Goal: Transaction & Acquisition: Purchase product/service

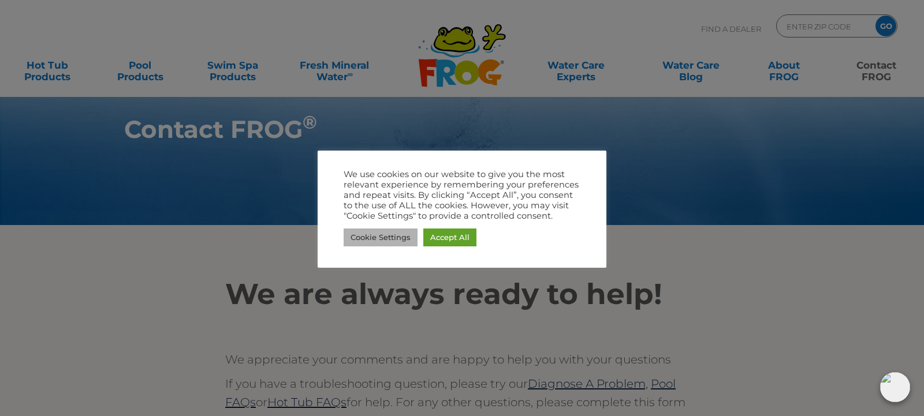
click at [377, 238] on link "Cookie Settings" at bounding box center [380, 238] width 74 height 18
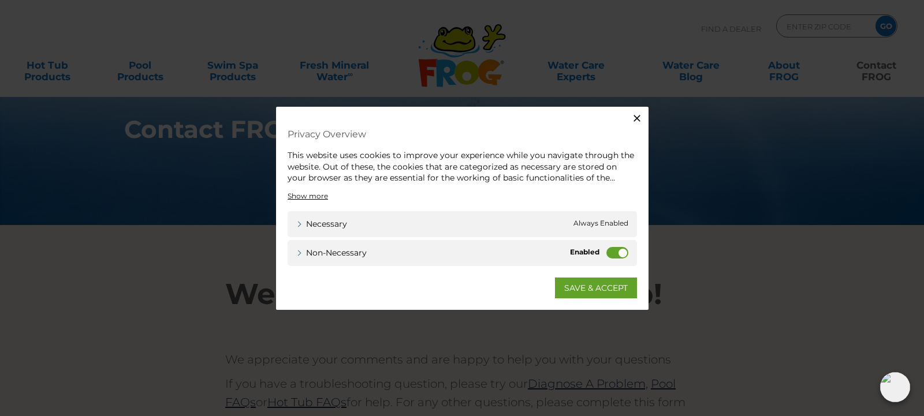
click at [617, 251] on label "Non-necessary" at bounding box center [617, 253] width 22 height 12
click at [0, 0] on input "Non-necessary" at bounding box center [0, 0] width 0 height 0
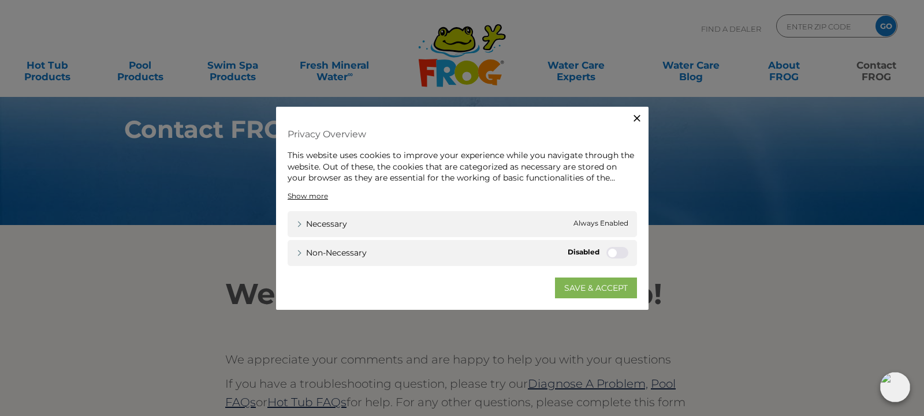
click at [591, 289] on link "SAVE & ACCEPT" at bounding box center [596, 287] width 82 height 21
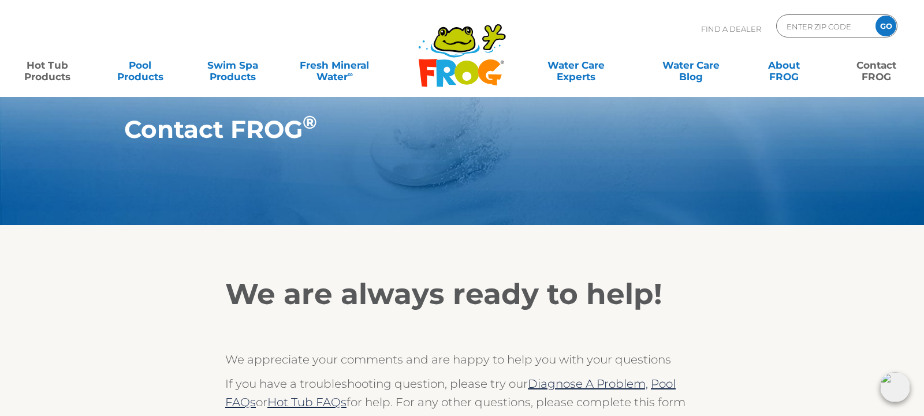
click at [57, 65] on link "Hot Tub Products" at bounding box center [48, 65] width 72 height 23
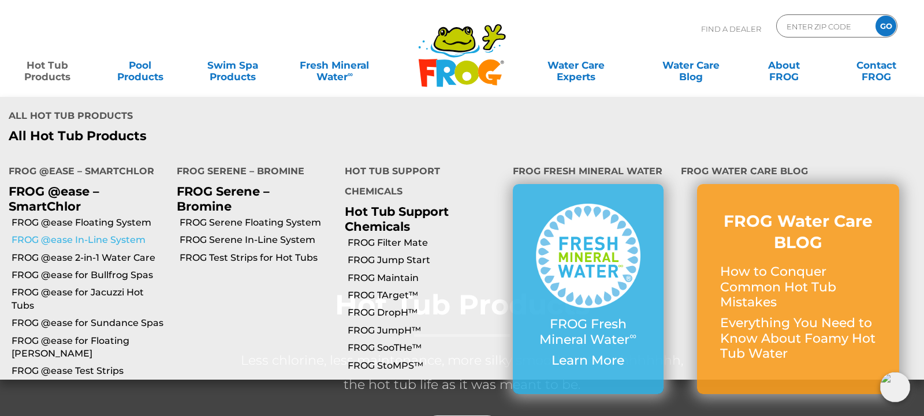
click at [98, 234] on link "FROG @ease In-Line System" at bounding box center [90, 240] width 156 height 13
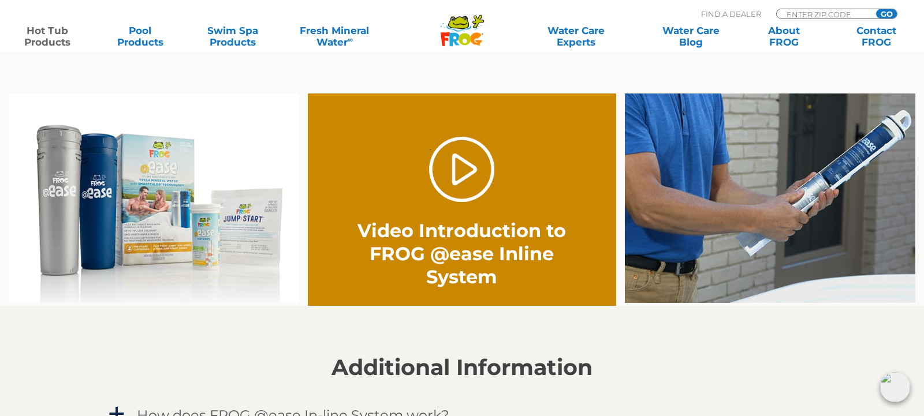
scroll to position [849, 0]
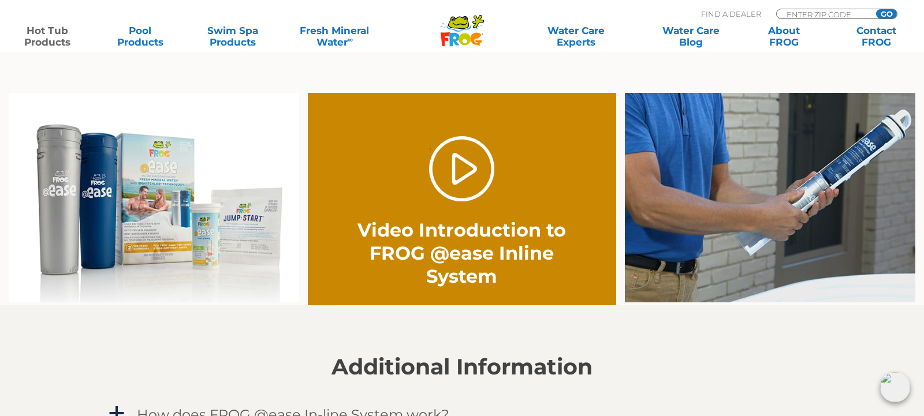
click at [897, 381] on img at bounding box center [895, 387] width 30 height 30
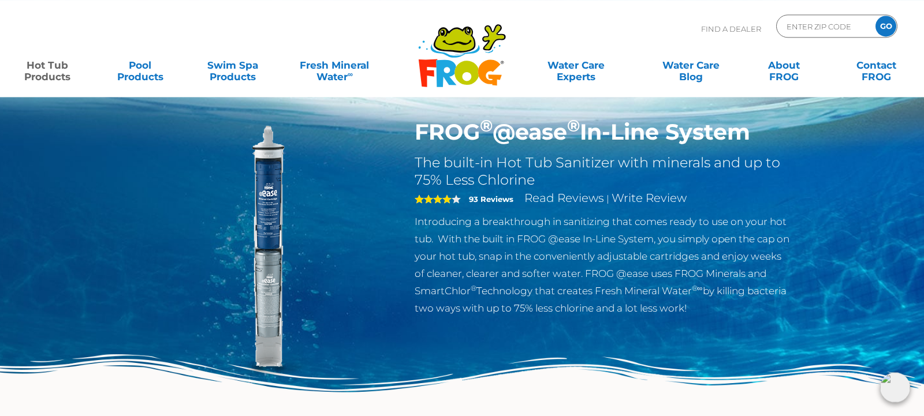
scroll to position [0, 0]
